Goal: Task Accomplishment & Management: Manage account settings

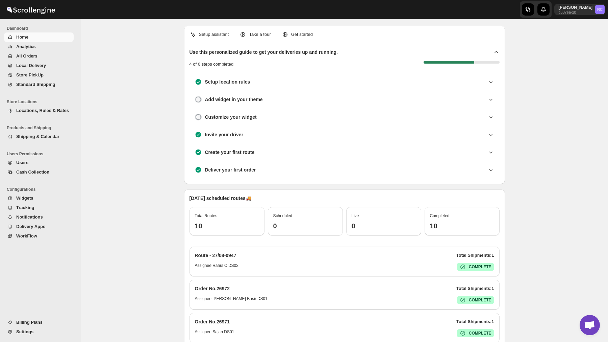
click at [29, 56] on span "All Orders" at bounding box center [26, 55] width 21 height 5
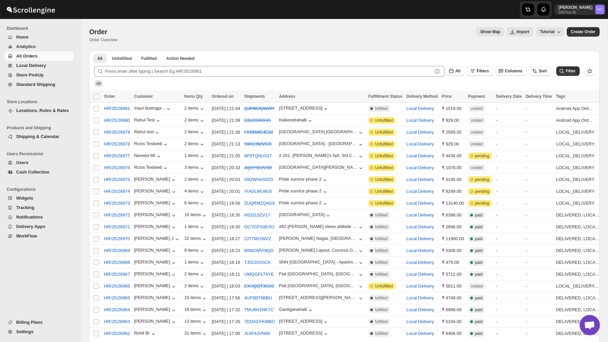
click at [233, 44] on div "Order. This page is ready Order Order Overview Show Map Import Tutorial More ac…" at bounding box center [344, 35] width 511 height 32
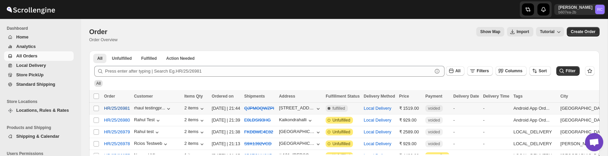
click at [115, 109] on span "HR/25/26981" at bounding box center [117, 108] width 26 height 7
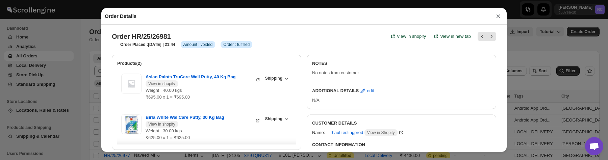
click at [499, 18] on button "×" at bounding box center [499, 15] width 10 height 9
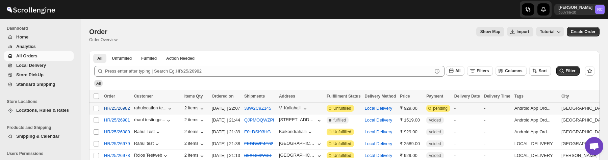
click at [122, 107] on span "HR/25/26982" at bounding box center [117, 108] width 26 height 7
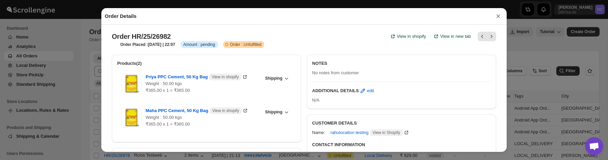
click at [499, 17] on button "×" at bounding box center [499, 15] width 10 height 9
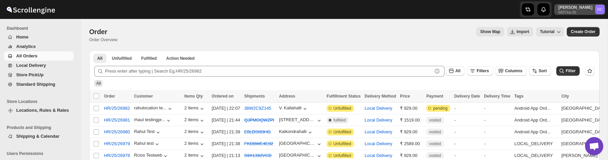
click at [576, 12] on p "b607ea-2b" at bounding box center [576, 12] width 34 height 4
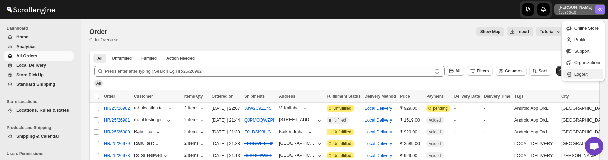
click at [569, 77] on button "Logout" at bounding box center [584, 74] width 40 height 11
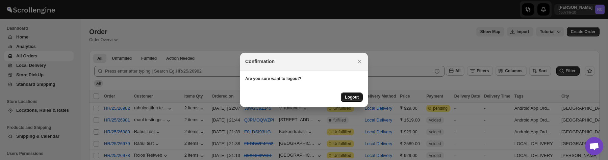
click at [349, 98] on span "Logout" at bounding box center [352, 97] width 14 height 5
